Goal: Task Accomplishment & Management: Use online tool/utility

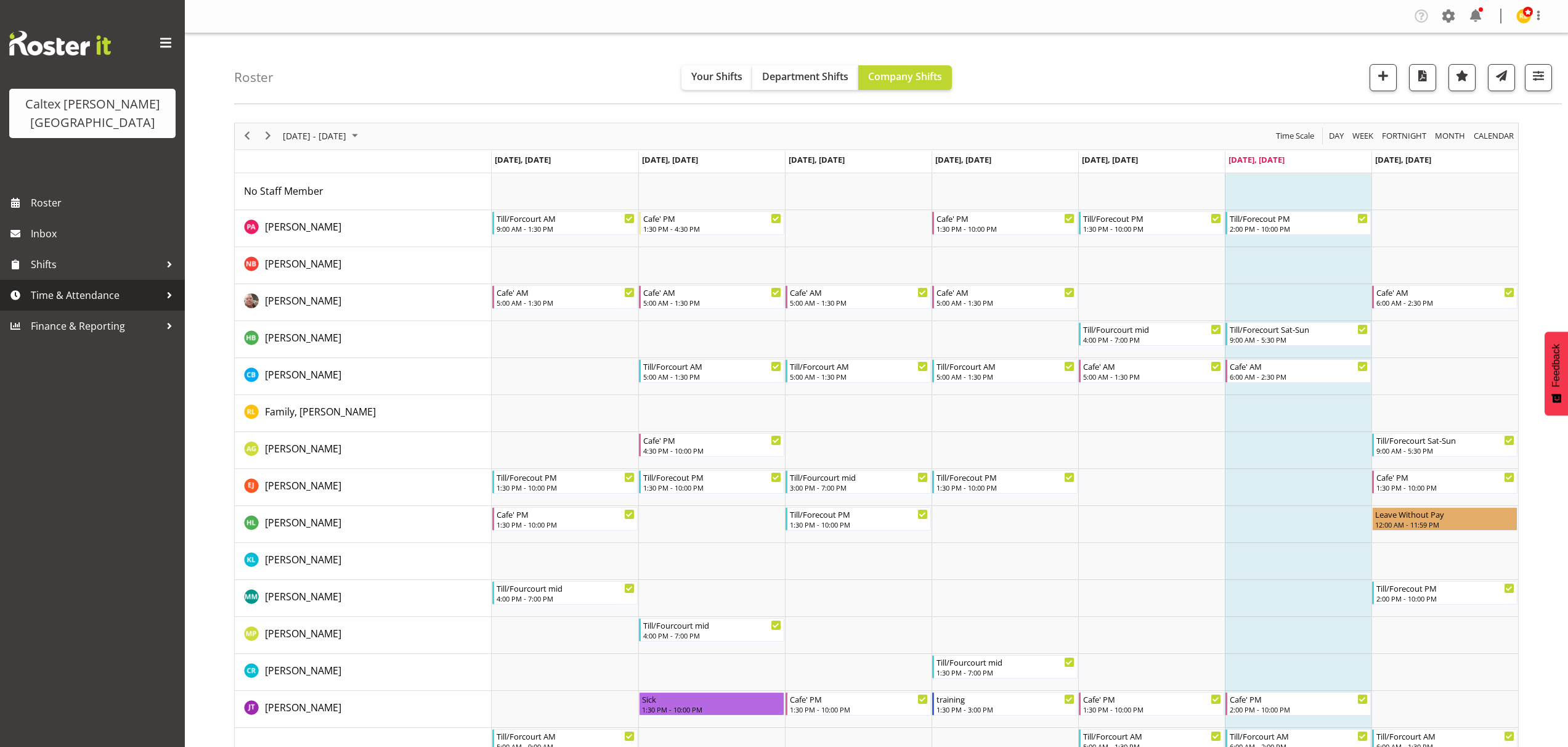
click at [158, 286] on span "Time & Attendance" at bounding box center [95, 295] width 129 height 18
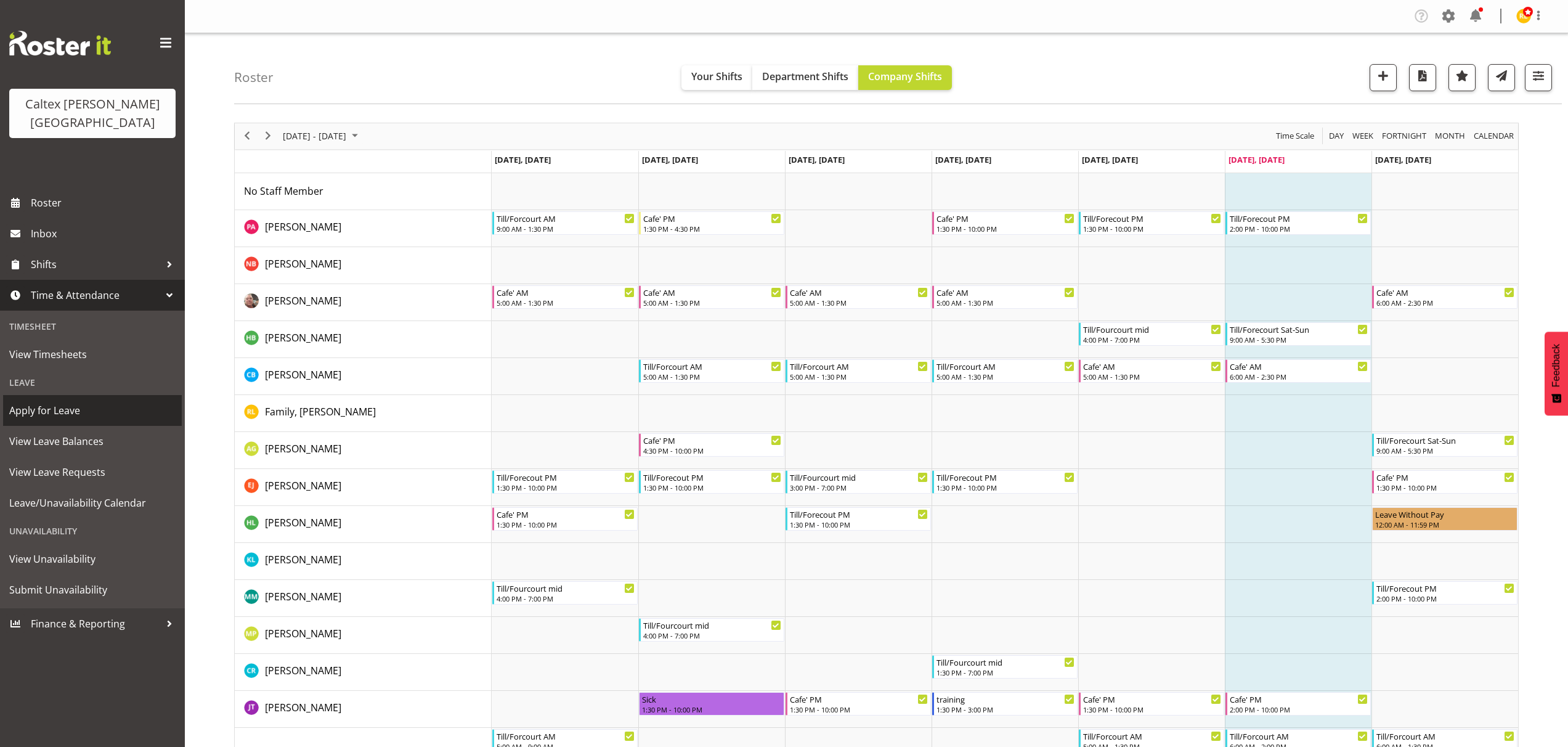
click at [57, 401] on span "Apply for Leave" at bounding box center [93, 410] width 166 height 18
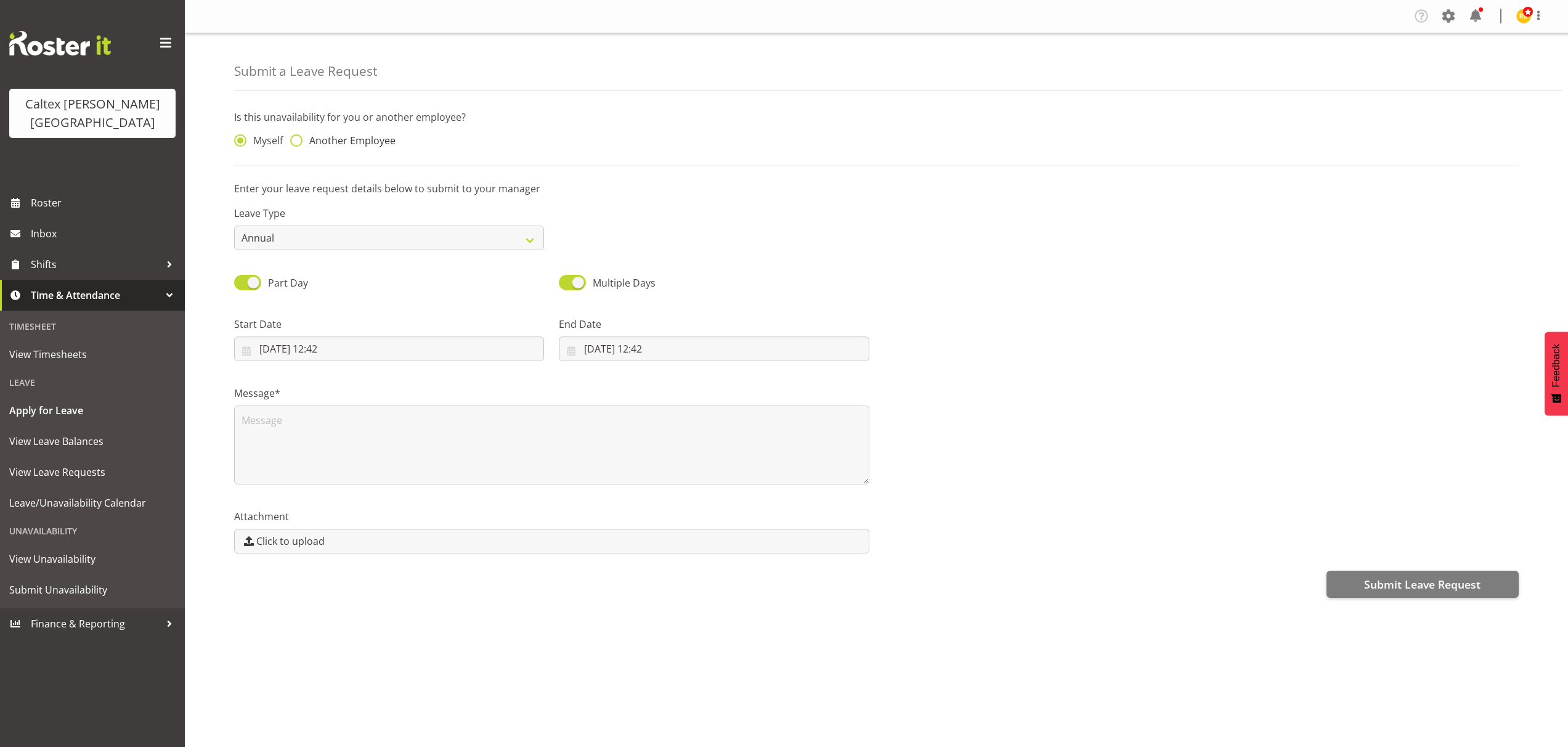
click at [305, 144] on span "Another Employee" at bounding box center [349, 141] width 93 height 13
click at [298, 144] on input "Another Employee" at bounding box center [294, 141] width 8 height 8
radio input "true"
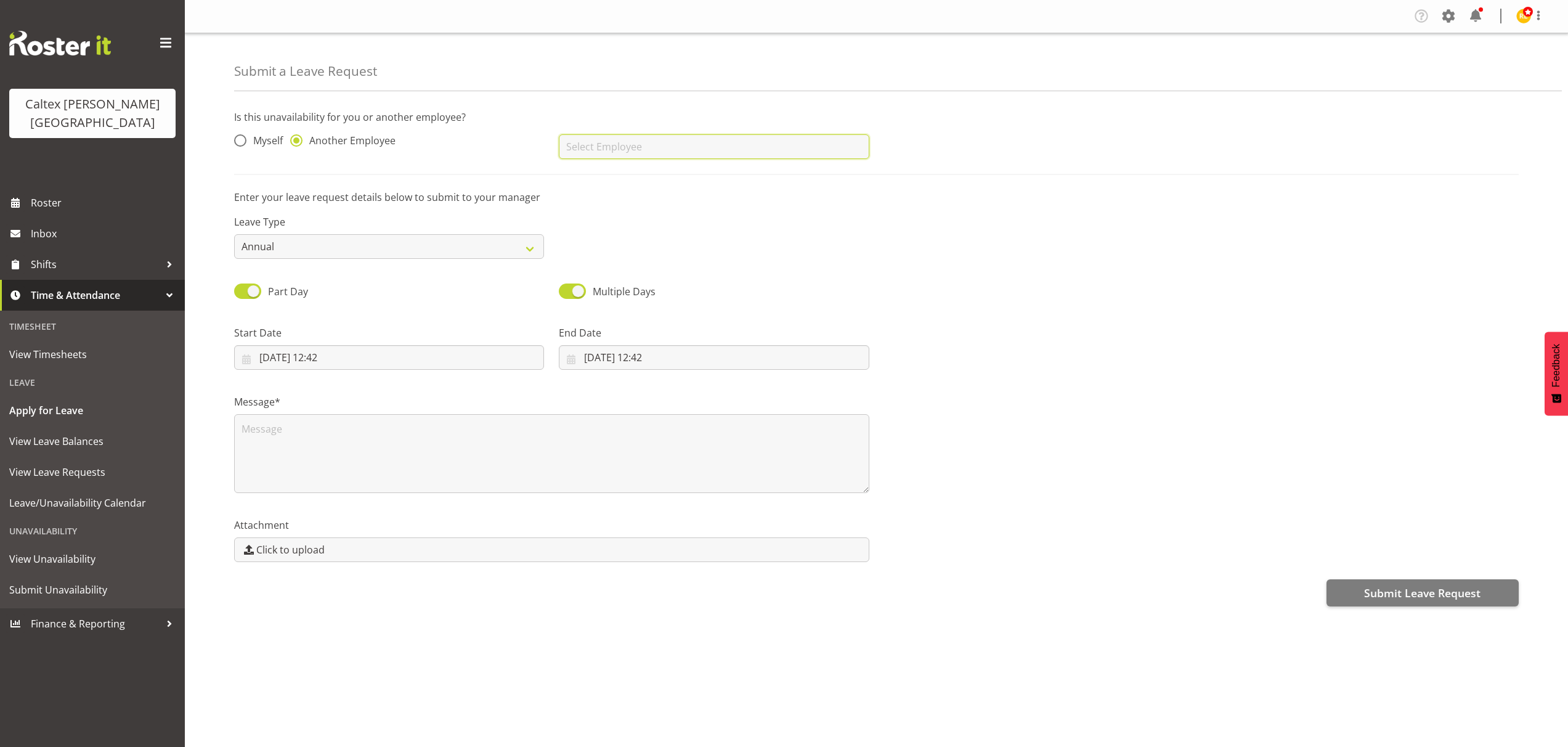
click at [602, 139] on input "text" at bounding box center [713, 147] width 310 height 25
click at [612, 263] on span "[PERSON_NAME], [PERSON_NAME]" at bounding box center [647, 265] width 158 height 13
type input "[PERSON_NAME], [PERSON_NAME]"
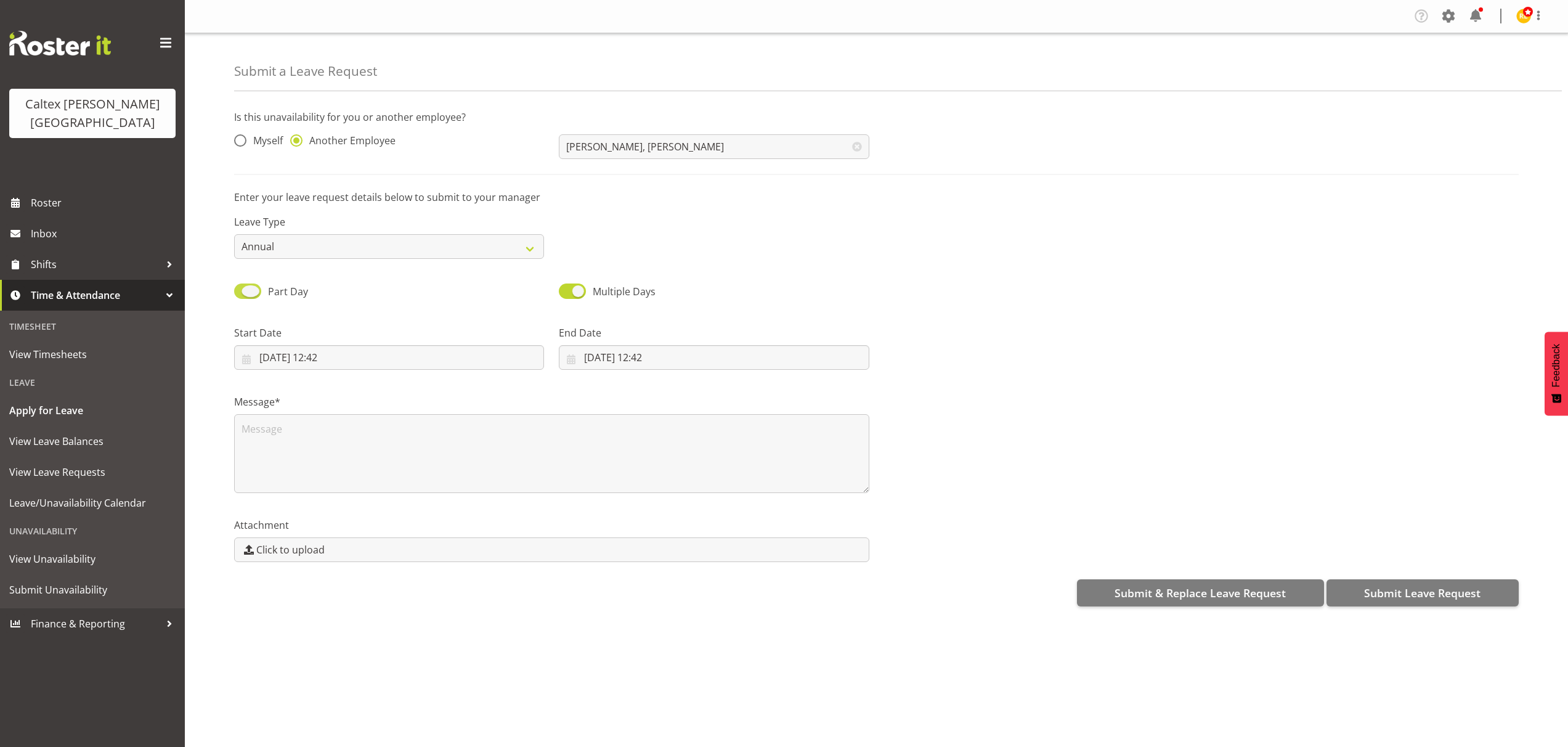
click at [261, 290] on span "Part Day" at bounding box center [284, 292] width 47 height 15
click at [242, 290] on input "Part Day" at bounding box center [238, 291] width 8 height 8
checkbox input "false"
click at [304, 459] on textarea at bounding box center [552, 454] width 635 height 79
click at [310, 440] on textarea "headace" at bounding box center [552, 454] width 635 height 79
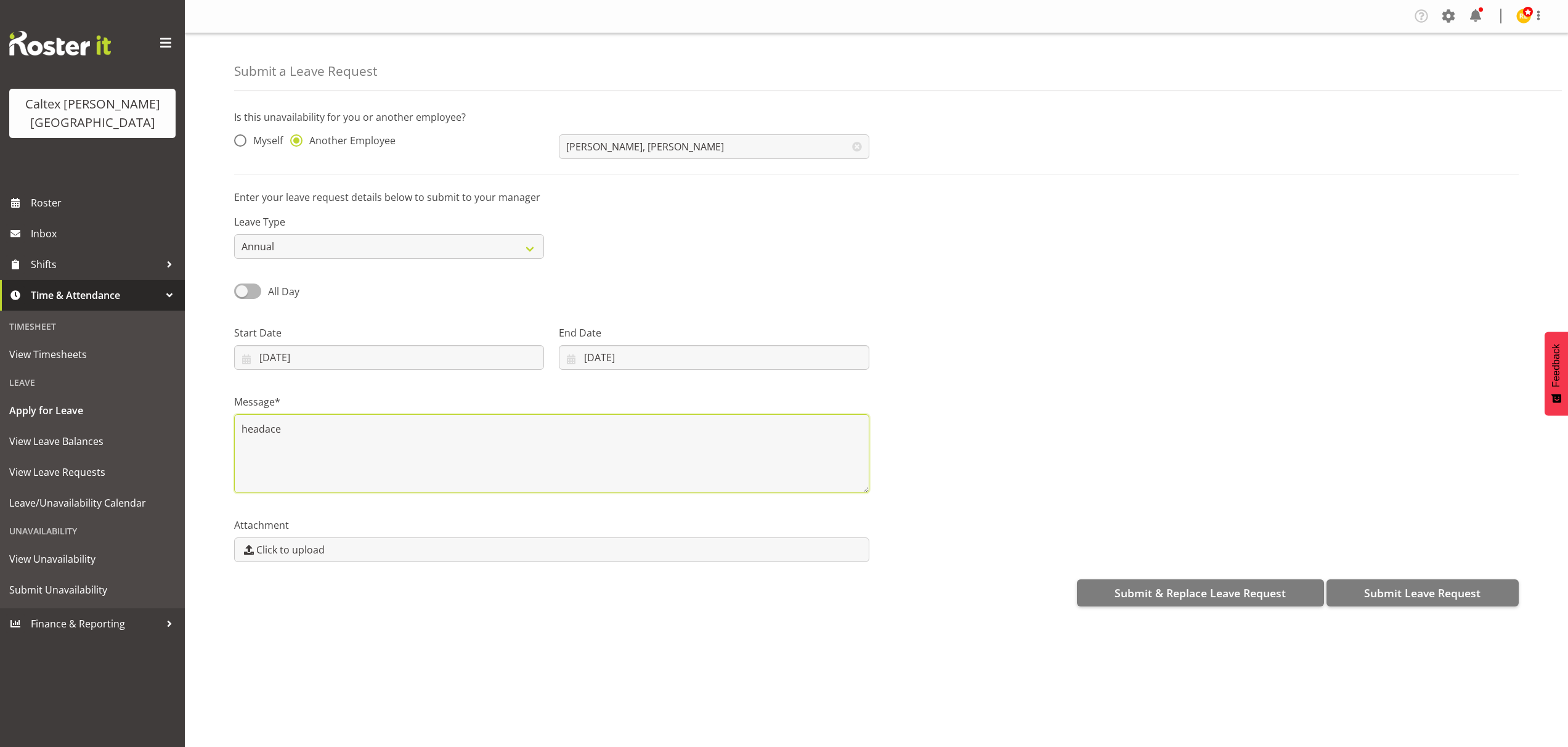
click at [328, 449] on textarea "headace" at bounding box center [552, 454] width 635 height 79
click at [335, 457] on textarea "headace" at bounding box center [552, 454] width 635 height 79
type textarea "headace"
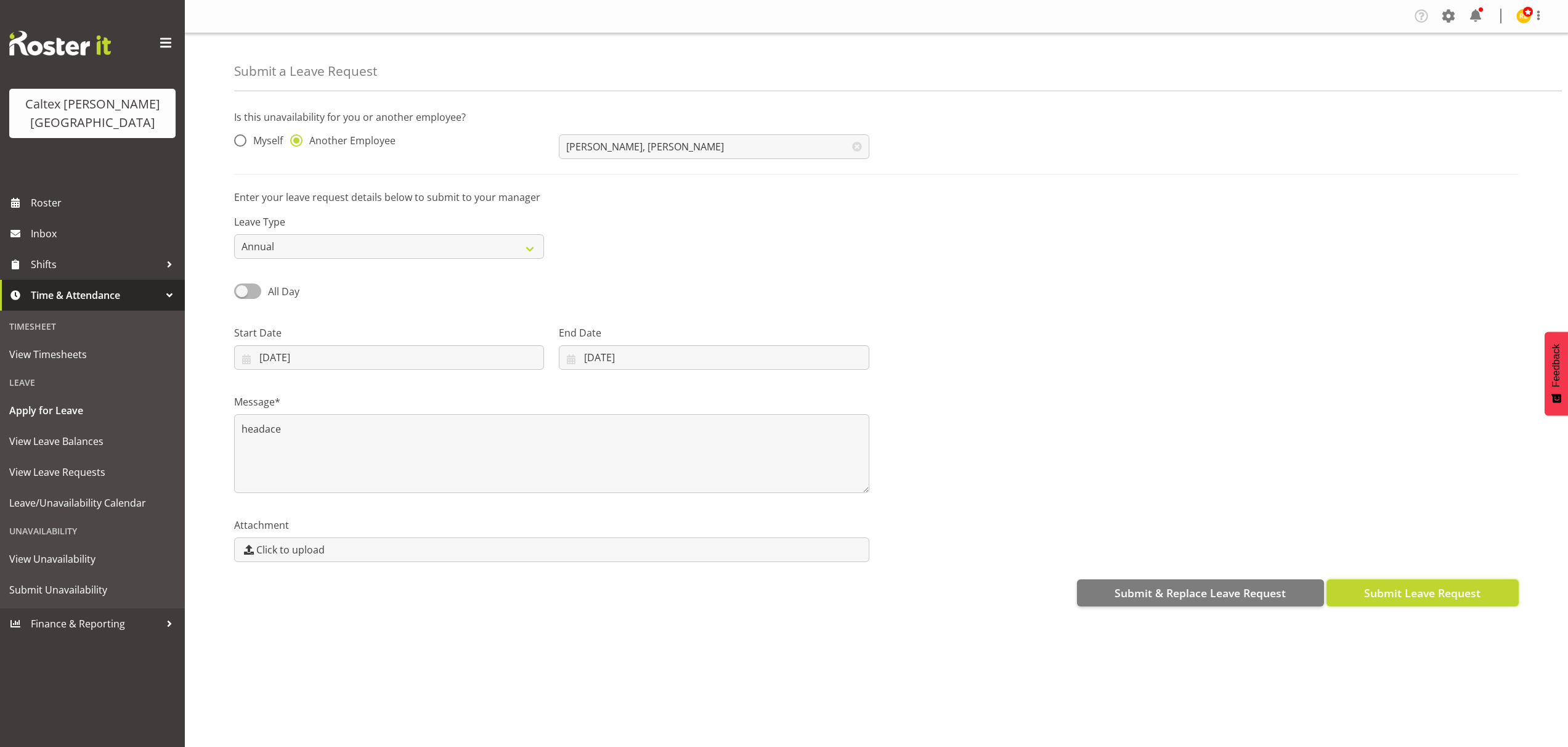
click at [1398, 594] on span "Submit Leave Request" at bounding box center [1422, 593] width 116 height 16
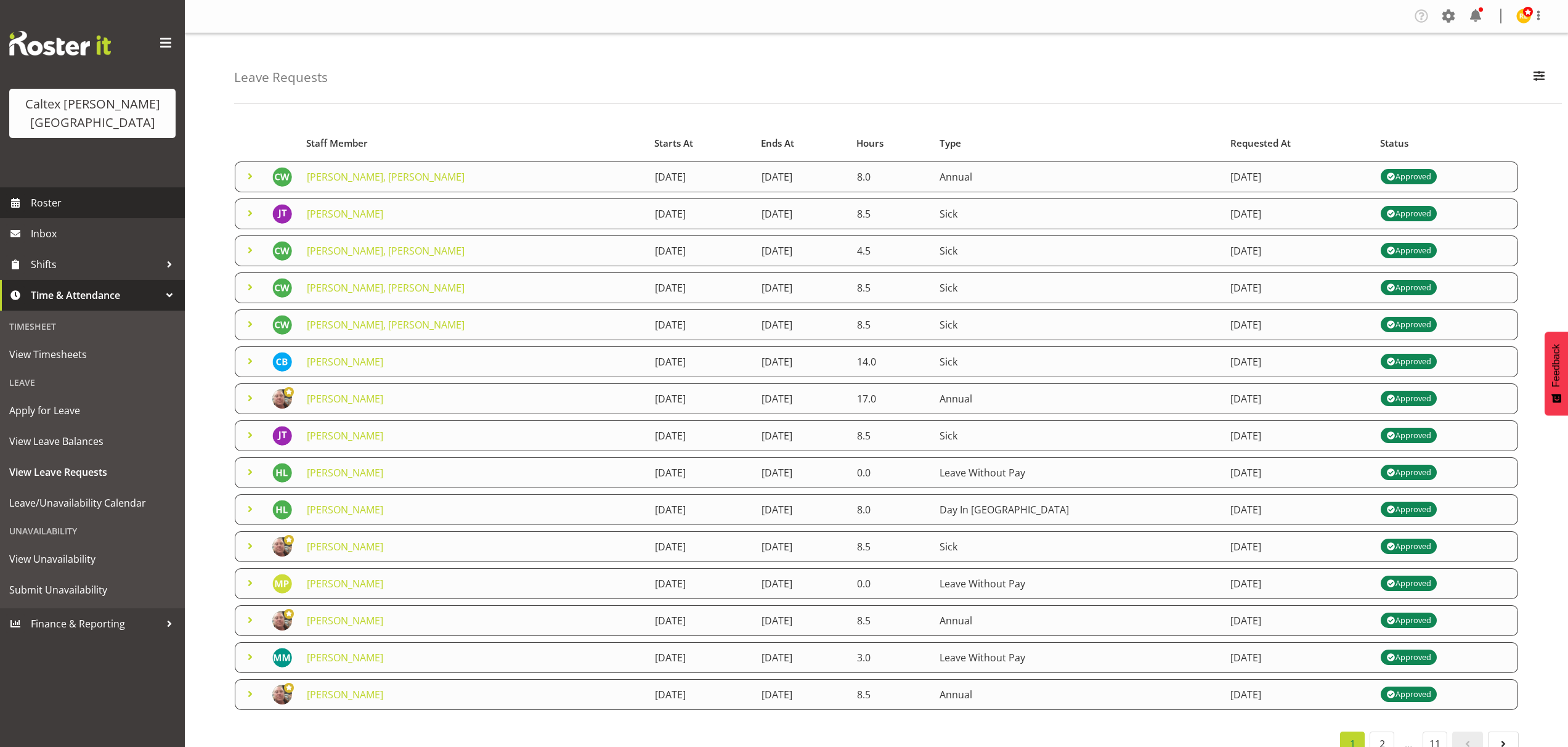
click at [45, 193] on span "Roster" at bounding box center [105, 202] width 148 height 18
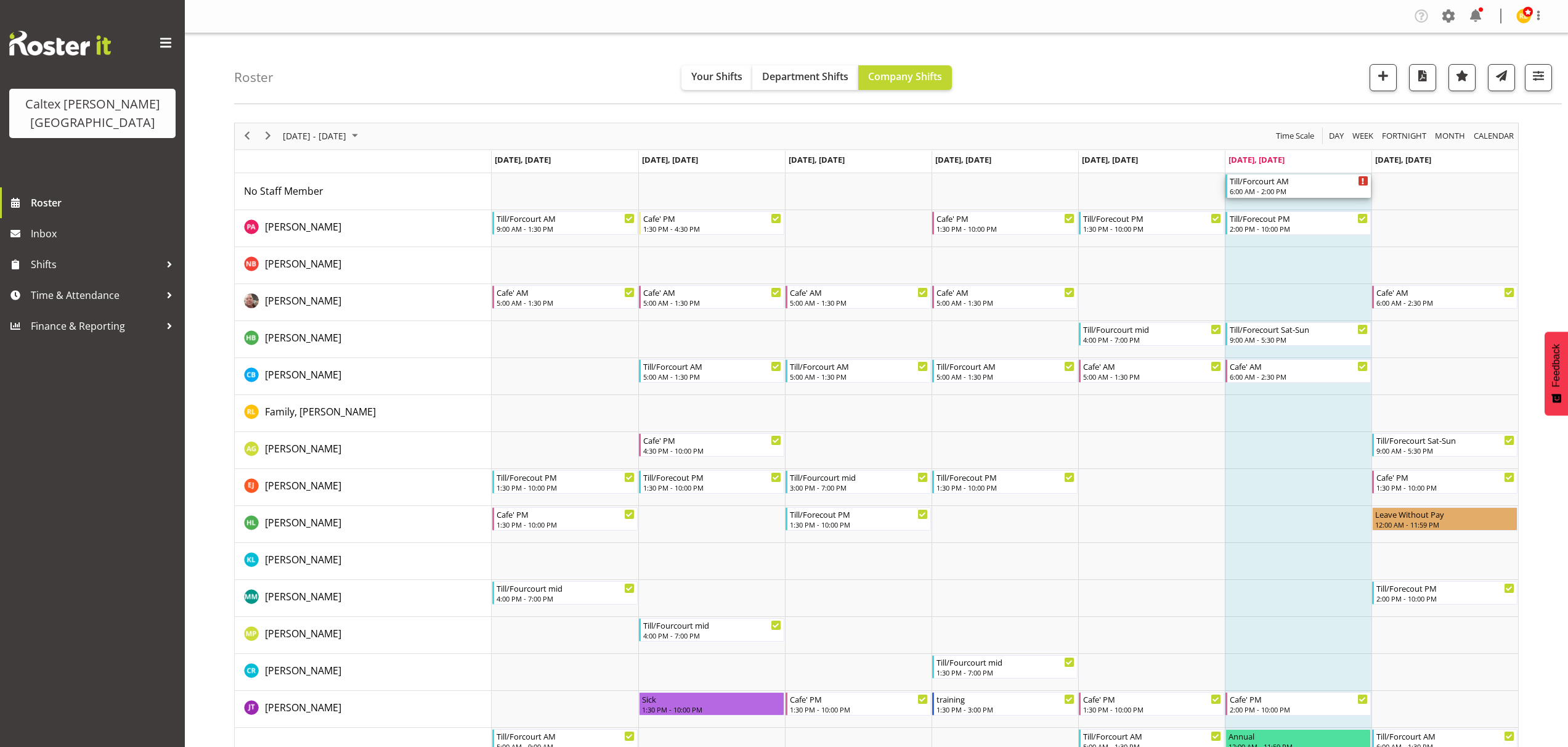
click at [1271, 189] on div "6:00 AM - 2:00 PM" at bounding box center [1299, 191] width 139 height 10
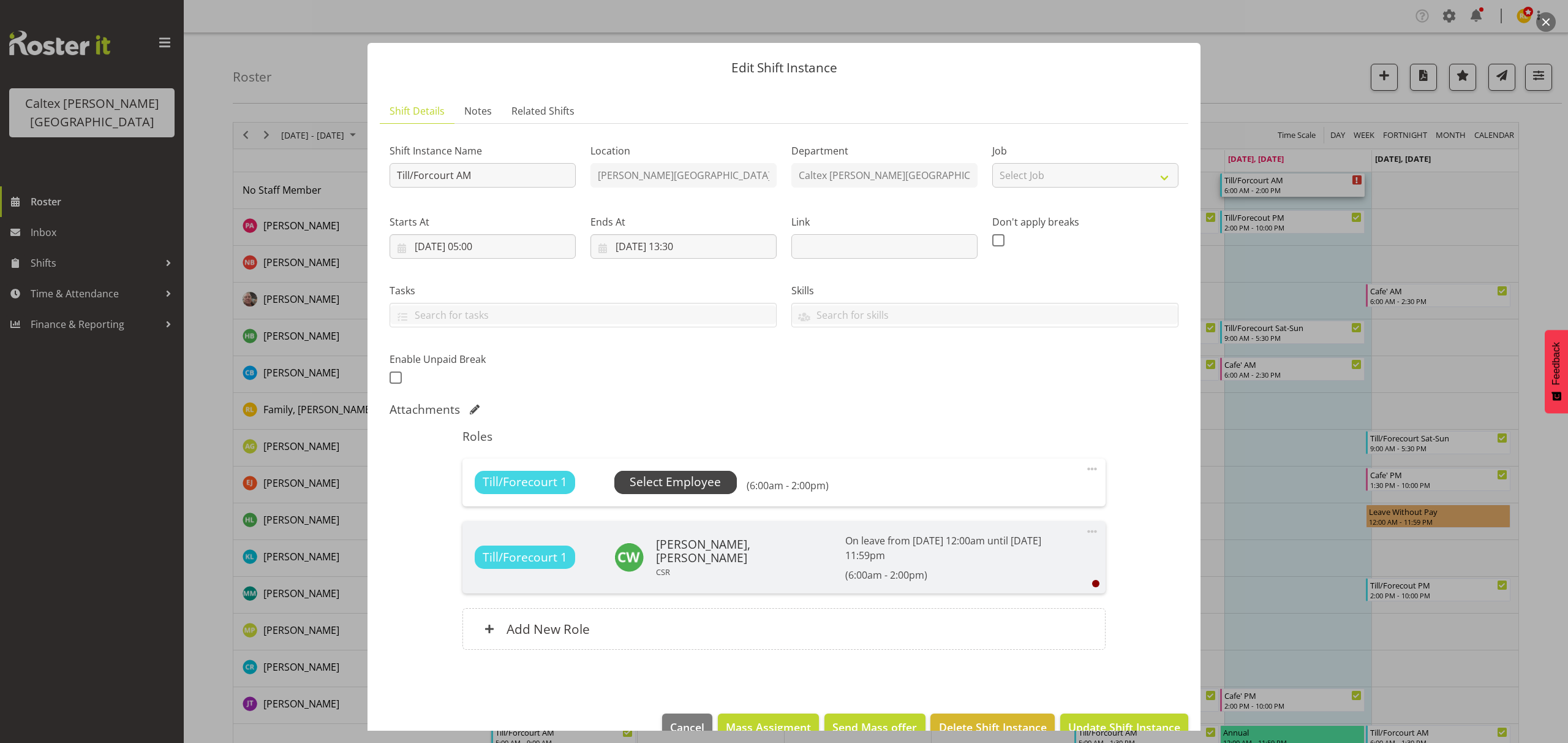
click at [658, 489] on span "Select Employee" at bounding box center [676, 481] width 91 height 18
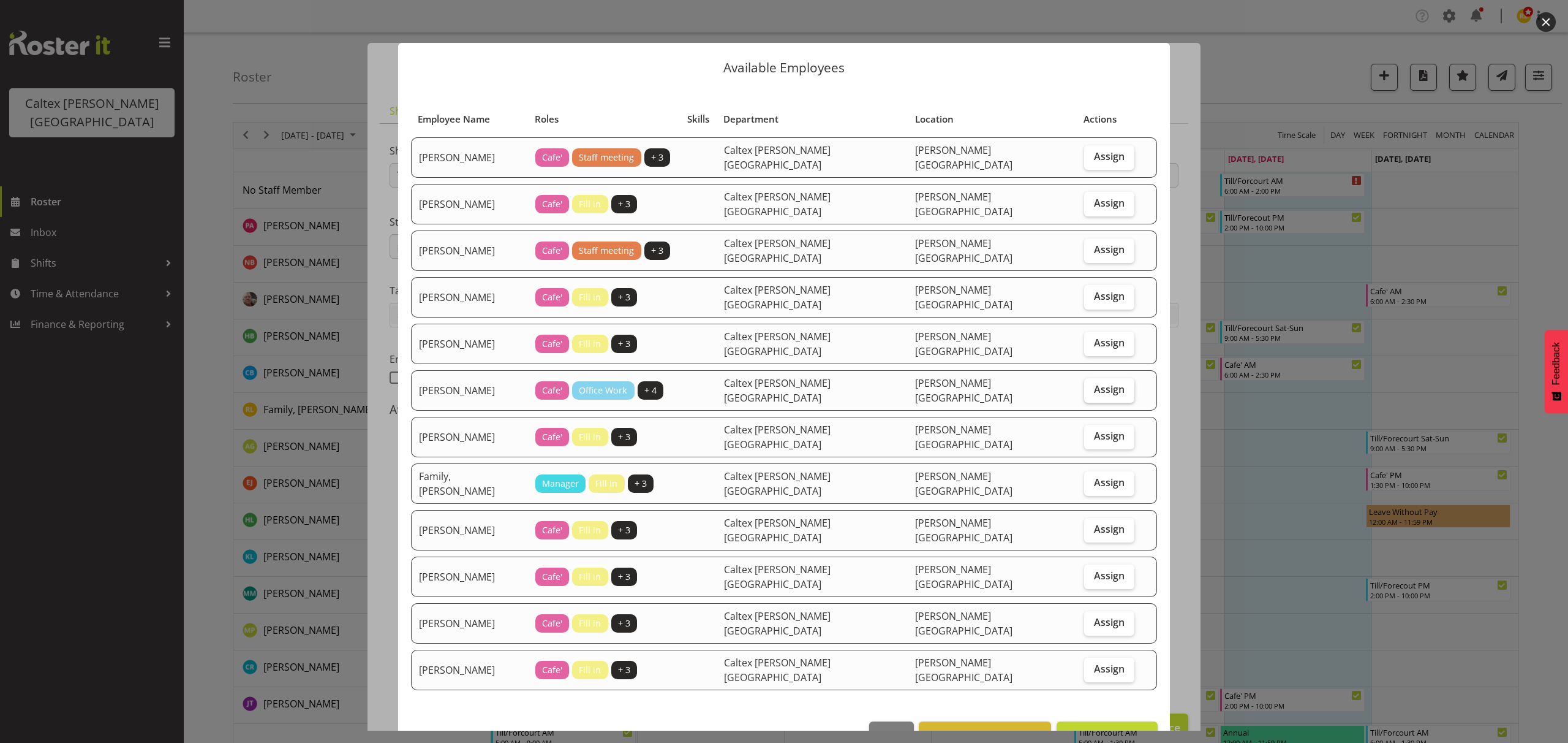
click at [1094, 383] on span "Assign" at bounding box center [1109, 389] width 31 height 13
click at [1085, 385] on input "Assign" at bounding box center [1088, 389] width 8 height 8
checkbox input "true"
click at [1081, 727] on span "Assign Braxton, Jeanette" at bounding box center [1088, 734] width 124 height 15
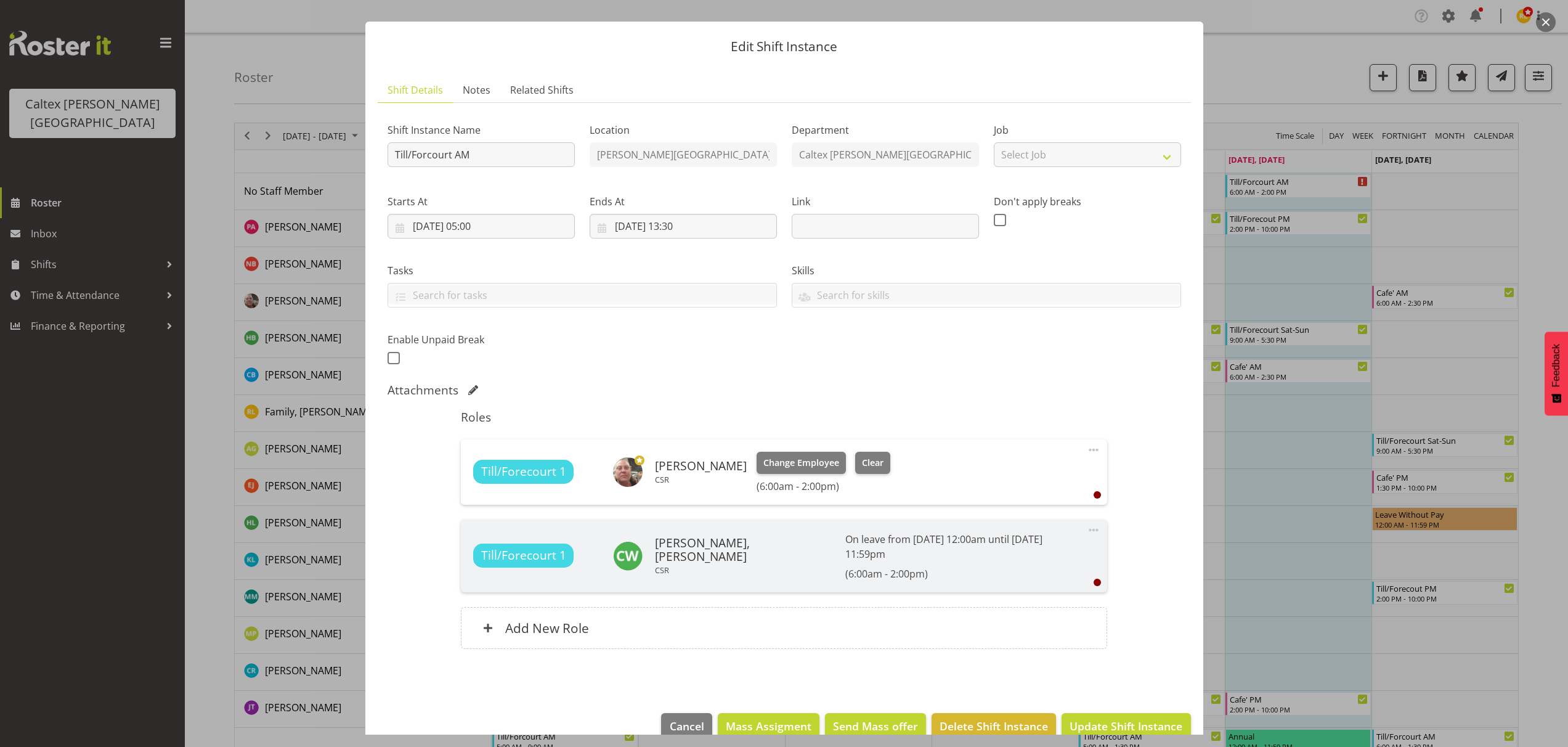
scroll to position [31, 0]
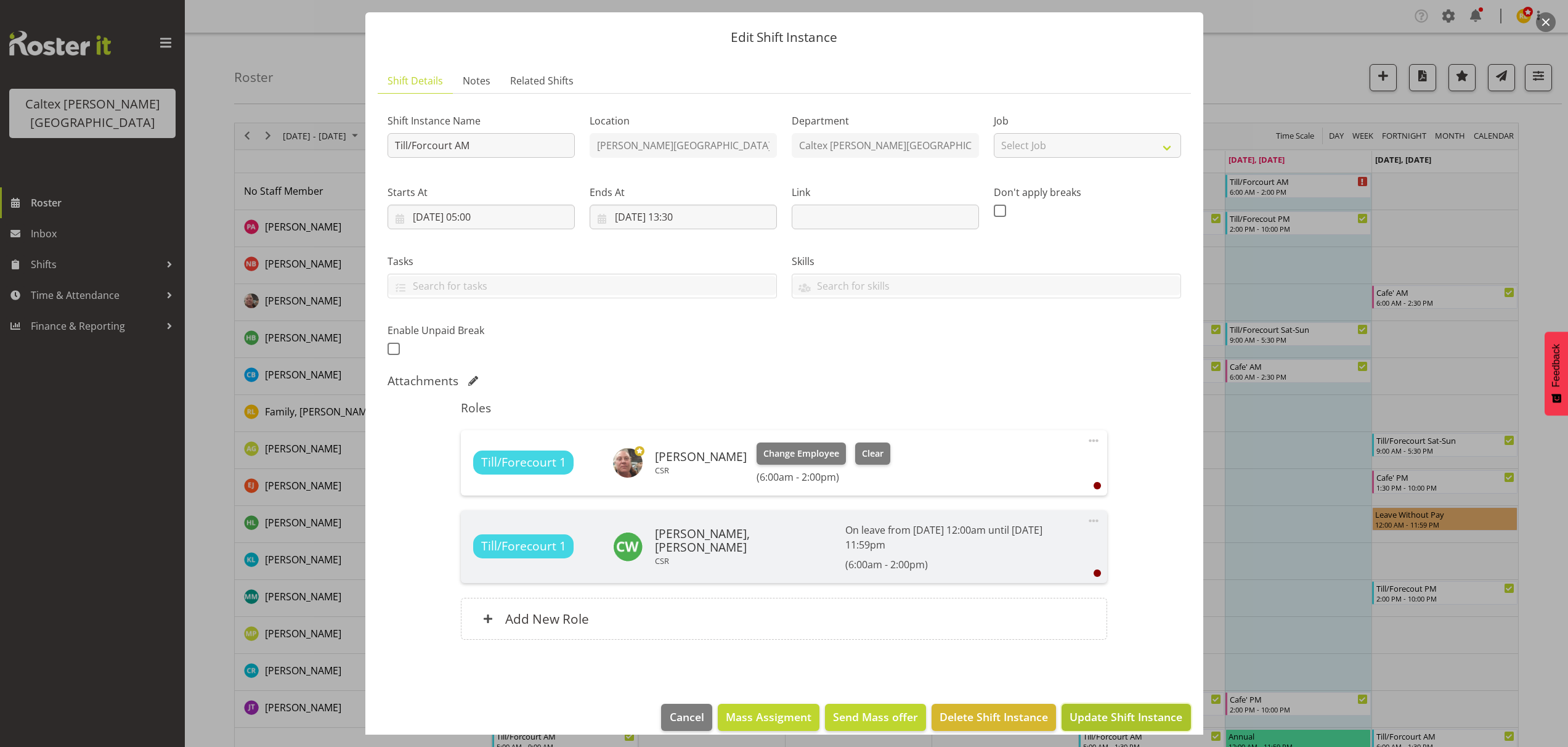
click at [1113, 708] on span "Update Shift Instance" at bounding box center [1126, 716] width 113 height 16
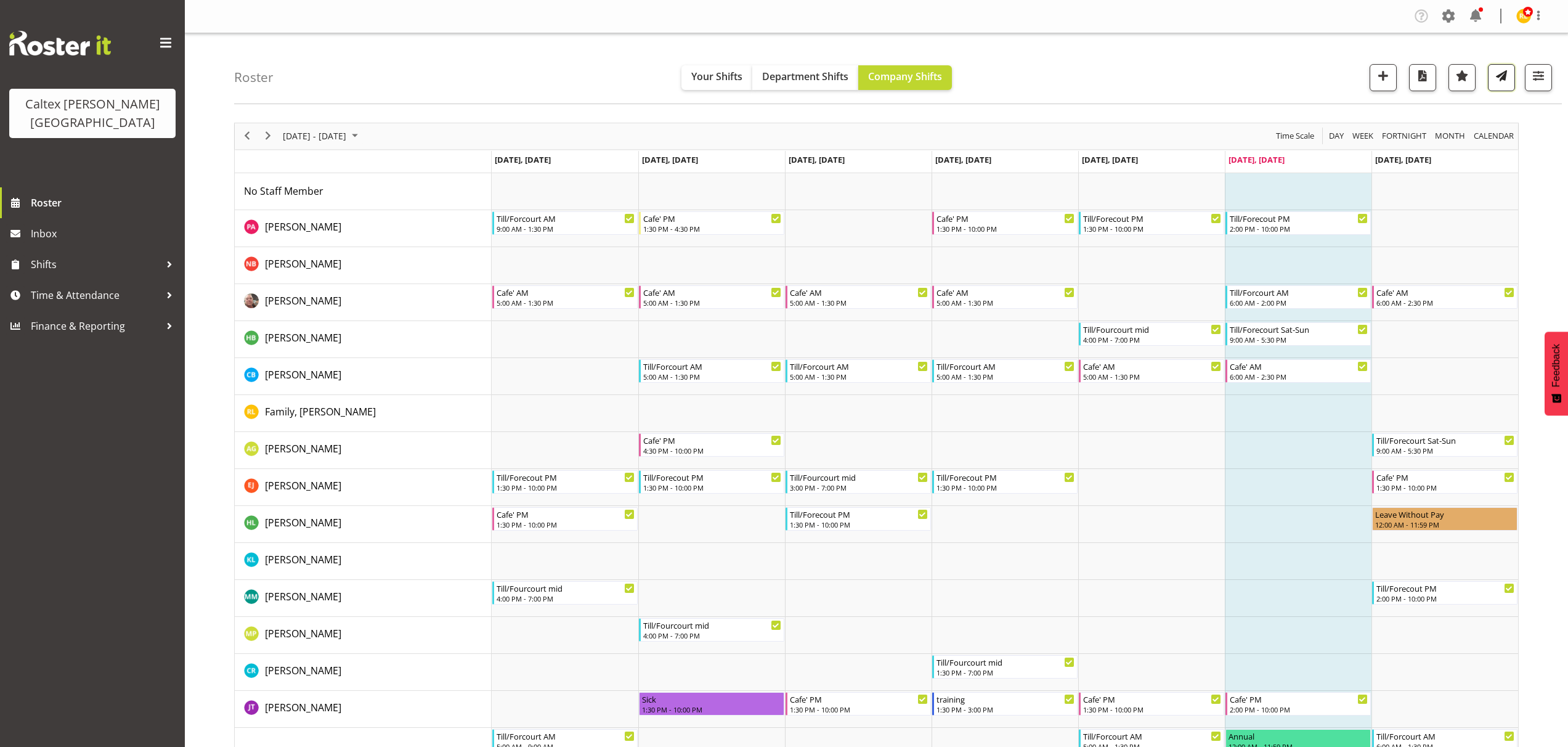
click at [1498, 72] on span "button" at bounding box center [1501, 76] width 16 height 16
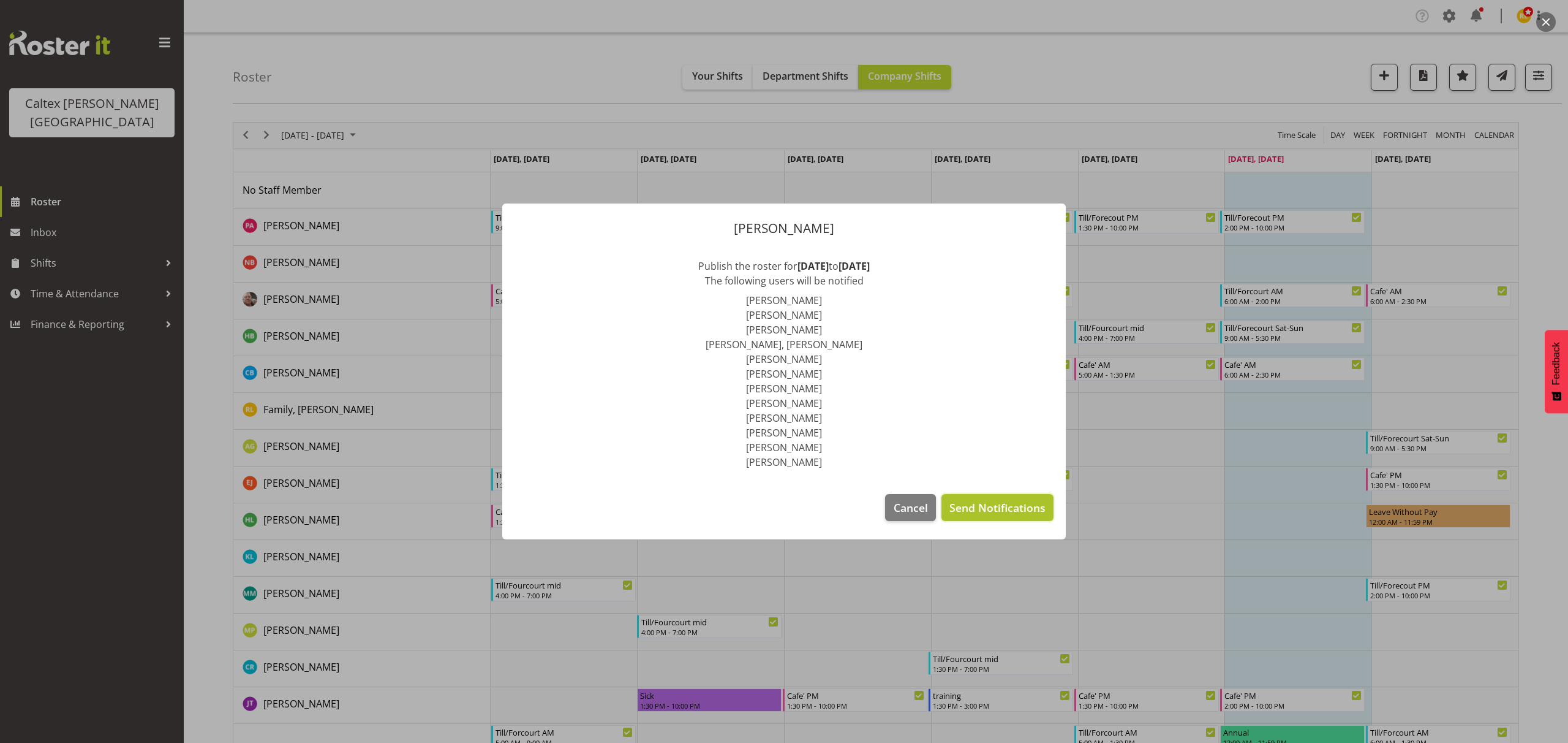
click at [1004, 510] on span "Send Notifications" at bounding box center [997, 507] width 96 height 16
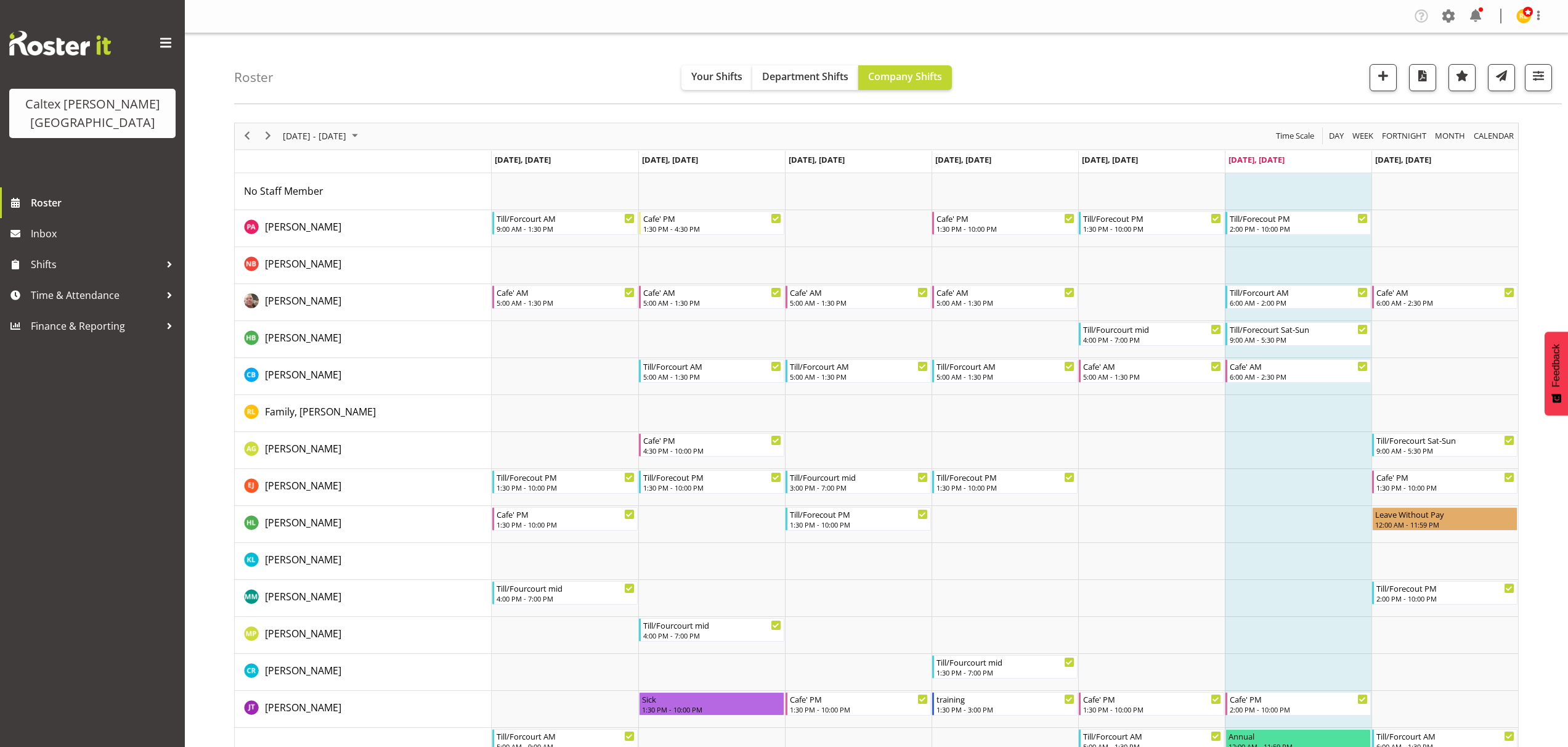
click at [1314, 44] on div "Roster Your Shifts Department Shifts Company Shifts All Locations Clear Stokes …" at bounding box center [898, 68] width 1328 height 71
